Goal: Find specific page/section: Find specific page/section

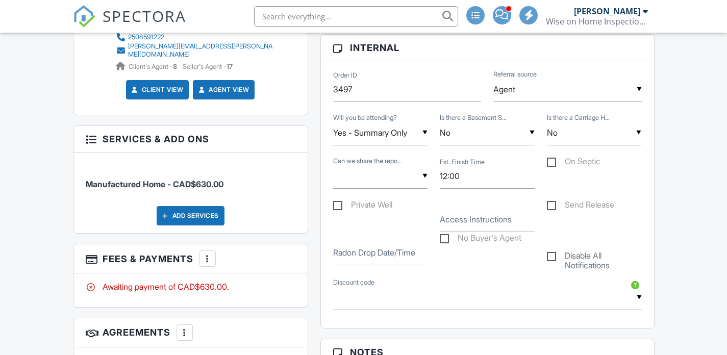
drag, startPoint x: 375, startPoint y: 179, endPoint x: 372, endPoint y: 184, distance: 5.7
click at [375, 179] on div "▼ Yes No Yes No" at bounding box center [380, 176] width 95 height 25
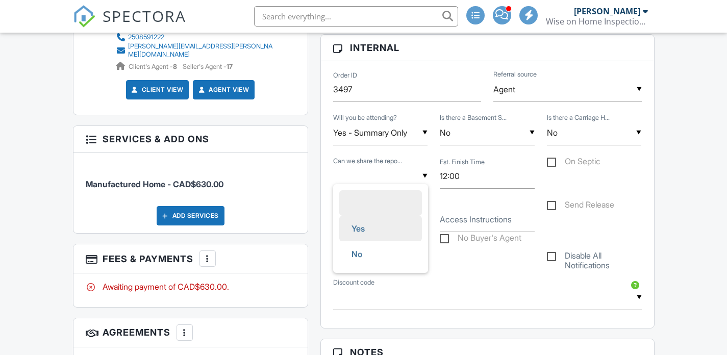
drag, startPoint x: 367, startPoint y: 231, endPoint x: 366, endPoint y: 224, distance: 6.6
click at [367, 231] on span "Yes" at bounding box center [358, 228] width 30 height 25
type input "Yes"
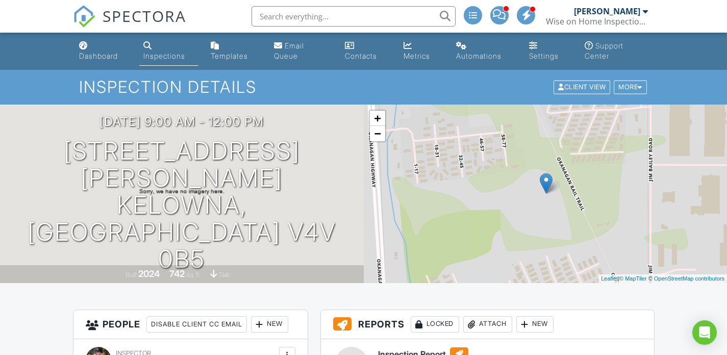
click at [160, 54] on div "Inspections" at bounding box center [164, 56] width 42 height 9
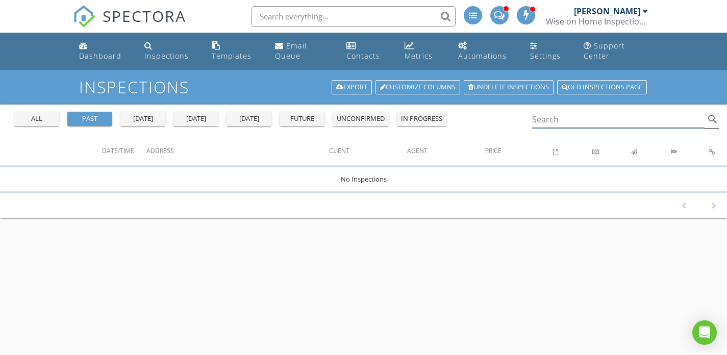
click at [570, 121] on input "Search" at bounding box center [618, 119] width 173 height 17
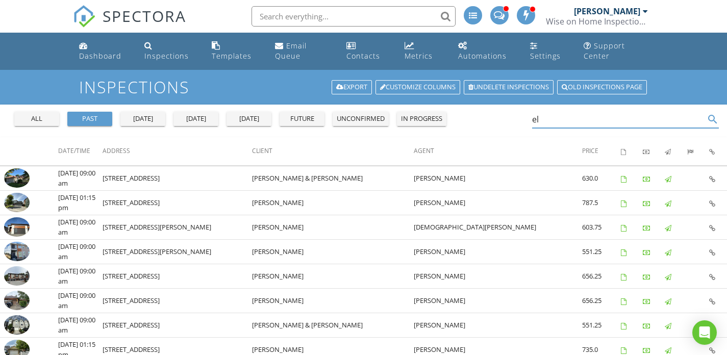
type input "e"
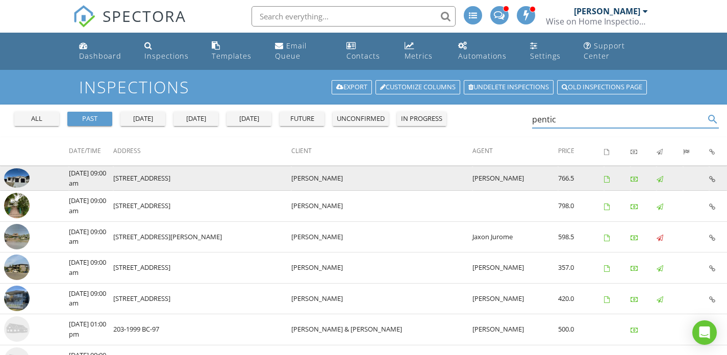
type input "pentic"
click at [19, 176] on img at bounding box center [16, 177] width 25 height 19
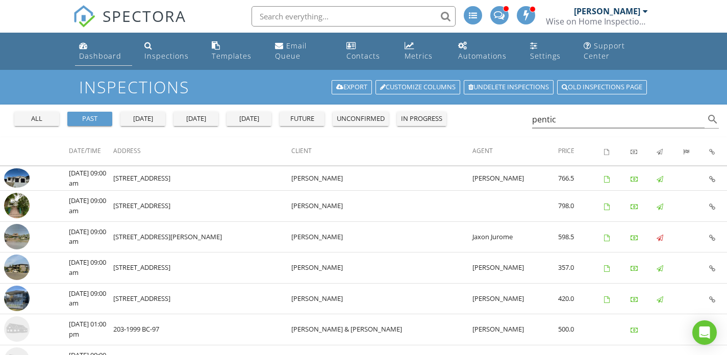
click at [100, 58] on div "Dashboard" at bounding box center [100, 56] width 42 height 10
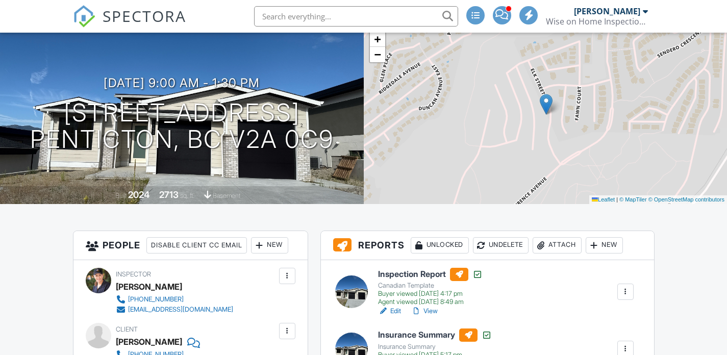
scroll to position [192, 0]
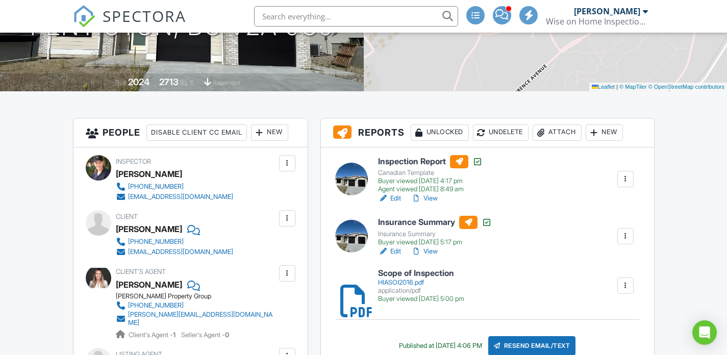
click at [429, 198] on link "View" at bounding box center [424, 198] width 27 height 10
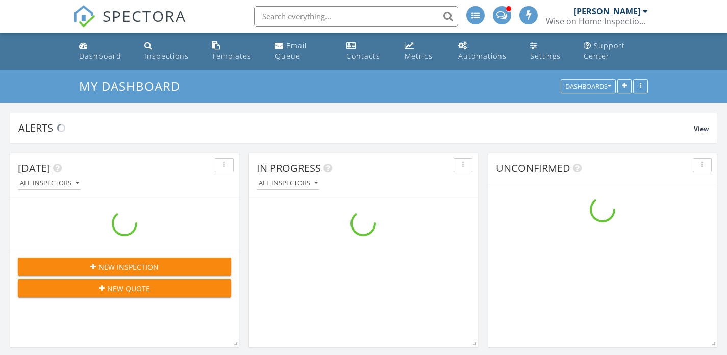
scroll to position [1046, 742]
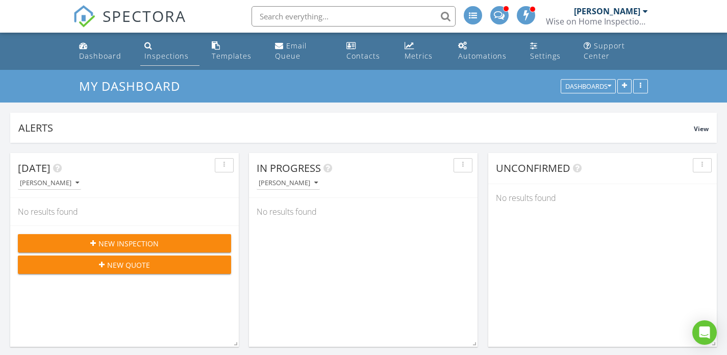
click at [155, 43] on link "Inspections" at bounding box center [169, 51] width 59 height 29
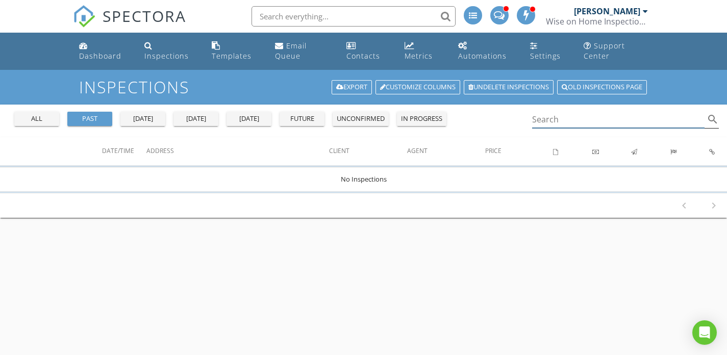
click at [582, 121] on input "Search" at bounding box center [618, 119] width 173 height 17
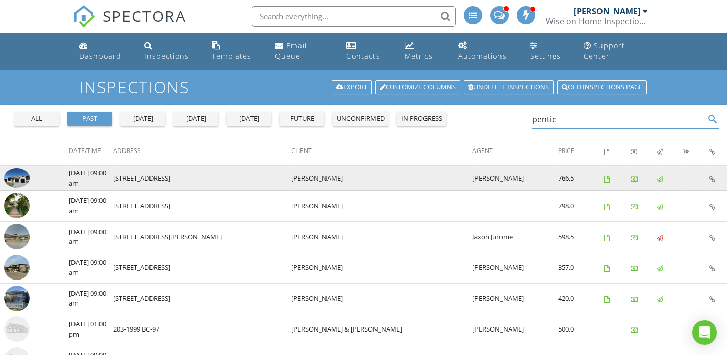
type input "pentic"
click at [14, 176] on img at bounding box center [16, 177] width 25 height 19
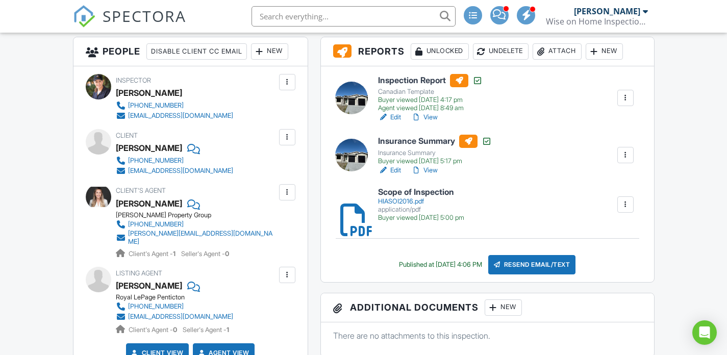
scroll to position [159, 0]
